Goal: Find specific page/section: Find specific page/section

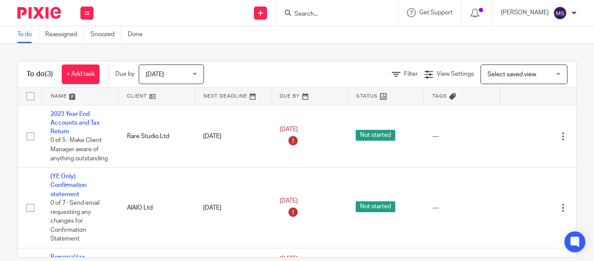
click at [294, 13] on input "Search" at bounding box center [333, 14] width 78 height 8
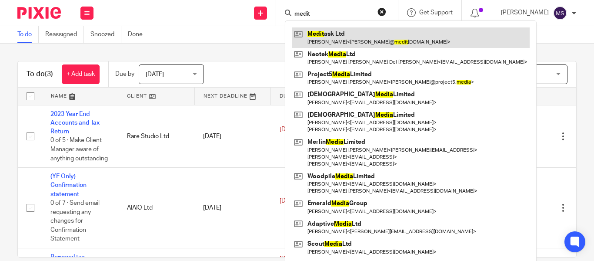
type input "medit"
click at [335, 31] on link at bounding box center [411, 37] width 238 height 20
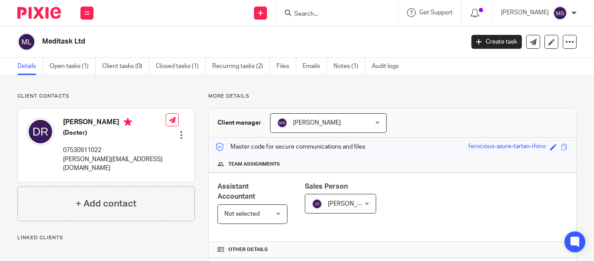
scroll to position [221, 0]
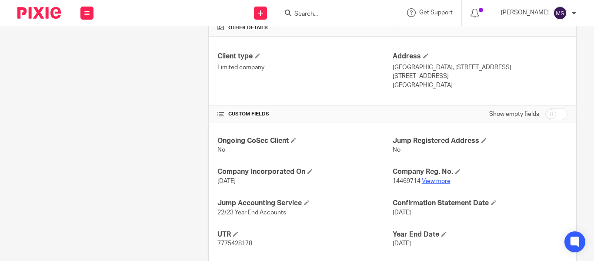
click at [430, 181] on link "View more" at bounding box center [436, 181] width 29 height 6
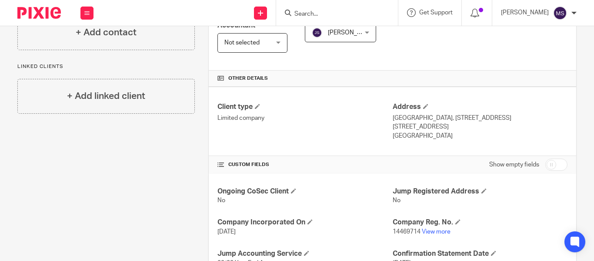
scroll to position [0, 0]
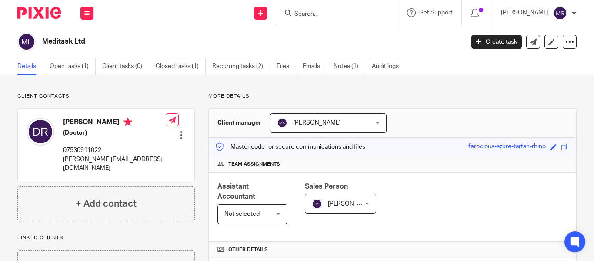
click at [72, 44] on h2 "Meditask Ltd" at bounding box center [208, 41] width 333 height 9
copy main "Meditask Ltd Create task Update from Companies House Export data Merge Archive …"
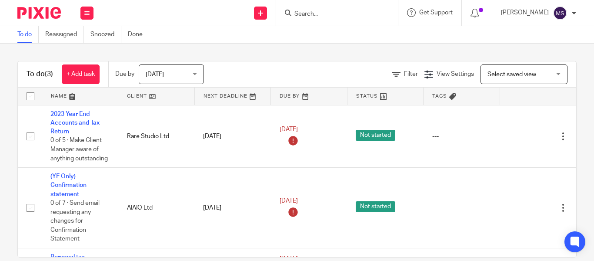
click at [294, 13] on input "Search" at bounding box center [333, 14] width 78 height 8
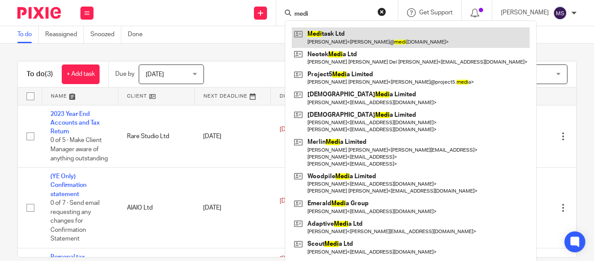
type input "medi"
click at [331, 34] on link at bounding box center [411, 37] width 238 height 20
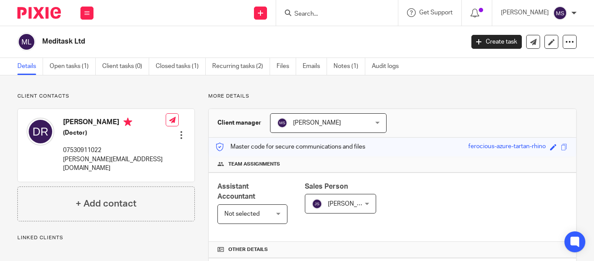
click at [128, 32] on div "Meditask Ltd Create task Update from Companies House Export data Merge Archive …" at bounding box center [297, 42] width 594 height 32
copy main "Meditask Ltd Create task Update from Companies House Export data Merge Archive …"
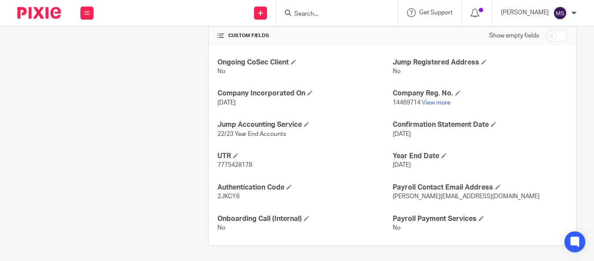
scroll to position [300, 0]
click at [425, 97] on h4 "Company Reg. No." at bounding box center [480, 92] width 175 height 9
click at [426, 100] on link "View more" at bounding box center [436, 102] width 29 height 6
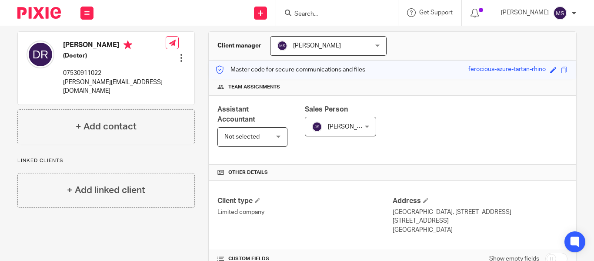
scroll to position [0, 0]
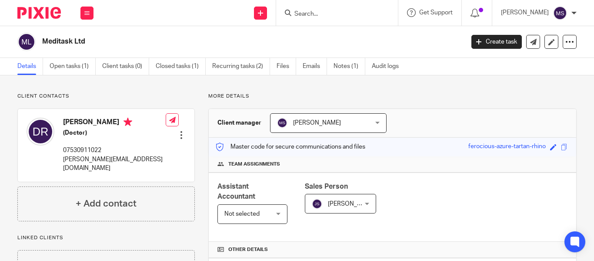
click at [74, 47] on div "Meditask Ltd" at bounding box center [237, 42] width 441 height 18
copy main "Meditask Ltd Create task Update from Companies House Export data Merge Archive …"
click at [295, 12] on input "Search" at bounding box center [333, 14] width 78 height 8
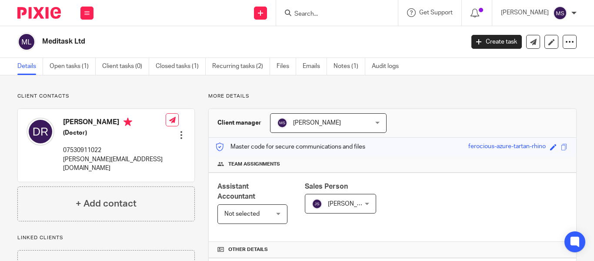
type input "I"
type input "JHJ"
click at [235, 34] on div "Meditask Ltd" at bounding box center [237, 42] width 441 height 18
click at [87, 43] on h2 "Meditask Ltd" at bounding box center [208, 41] width 333 height 9
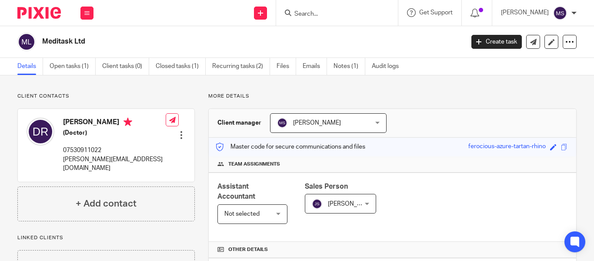
click at [87, 43] on h2 "Meditask Ltd" at bounding box center [208, 41] width 333 height 9
copy main "Meditask Ltd Create task Update from Companies House Export data Merge Archive …"
